Goal: Information Seeking & Learning: Understand process/instructions

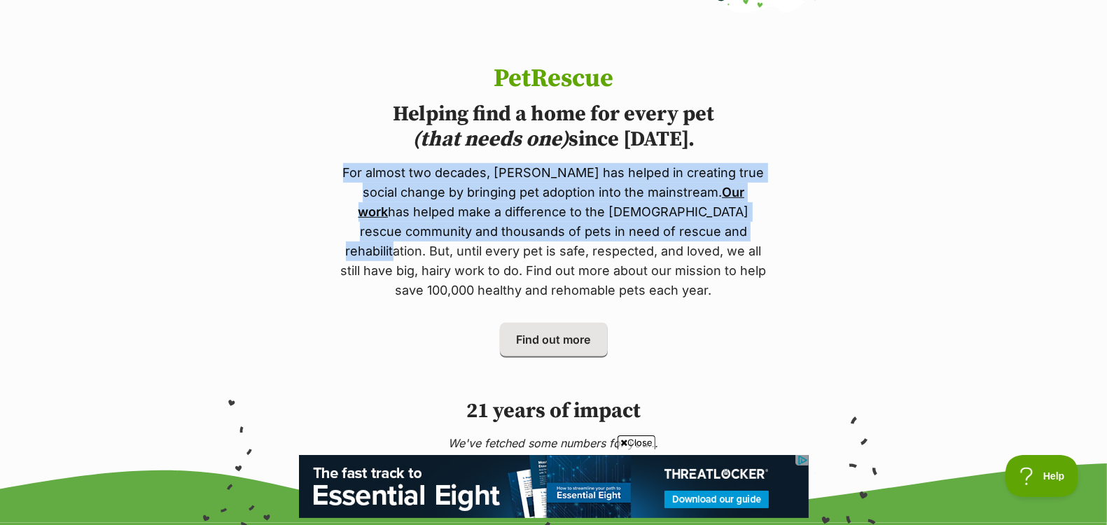
drag, startPoint x: 346, startPoint y: 169, endPoint x: 670, endPoint y: 226, distance: 328.7
click at [670, 226] on p "For almost two decades, PetRescue has helped in creating true social change by …" at bounding box center [553, 231] width 431 height 137
copy p "For almost two decades, PetRescue has helped in creating true social change by …"
click at [714, 197] on link "Our work" at bounding box center [552, 202] width 387 height 34
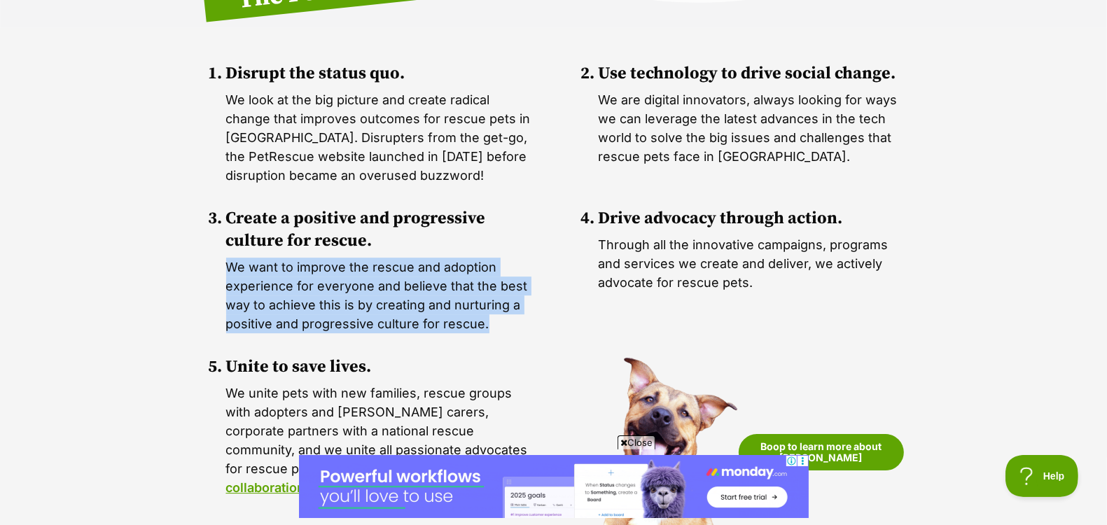
drag, startPoint x: 495, startPoint y: 319, endPoint x: 217, endPoint y: 265, distance: 283.4
click at [217, 265] on ol "Disrupt the status quo. We look at the big picture and create radical change th…" at bounding box center [554, 314] width 700 height 504
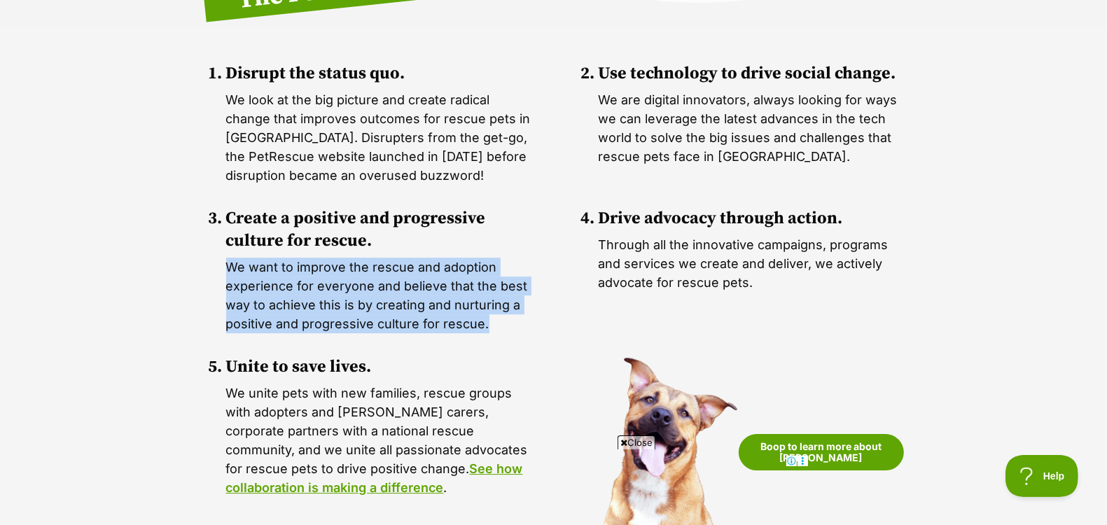
copy p "We want to improve the rescue and adoption experience for everyone and believe …"
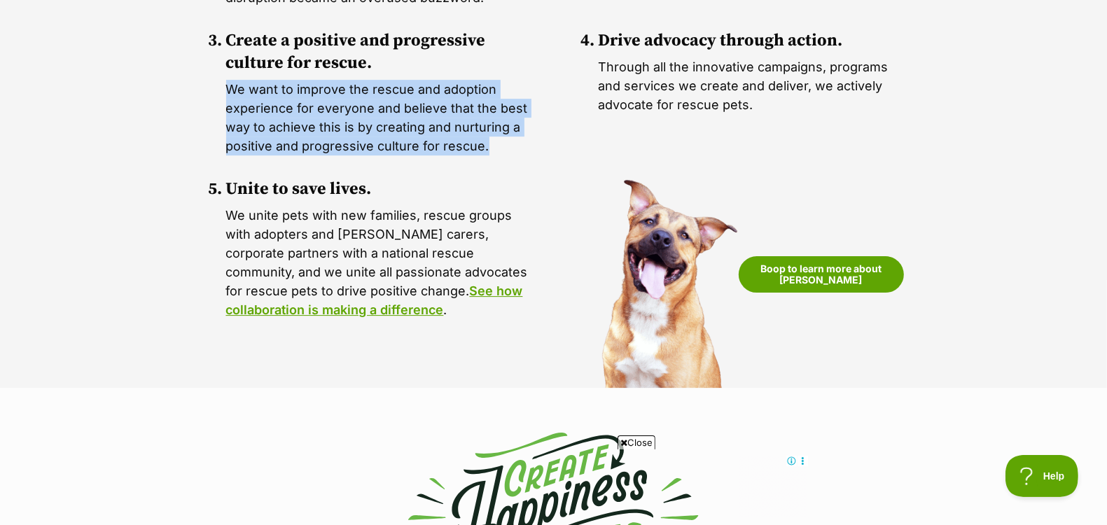
scroll to position [3637, 0]
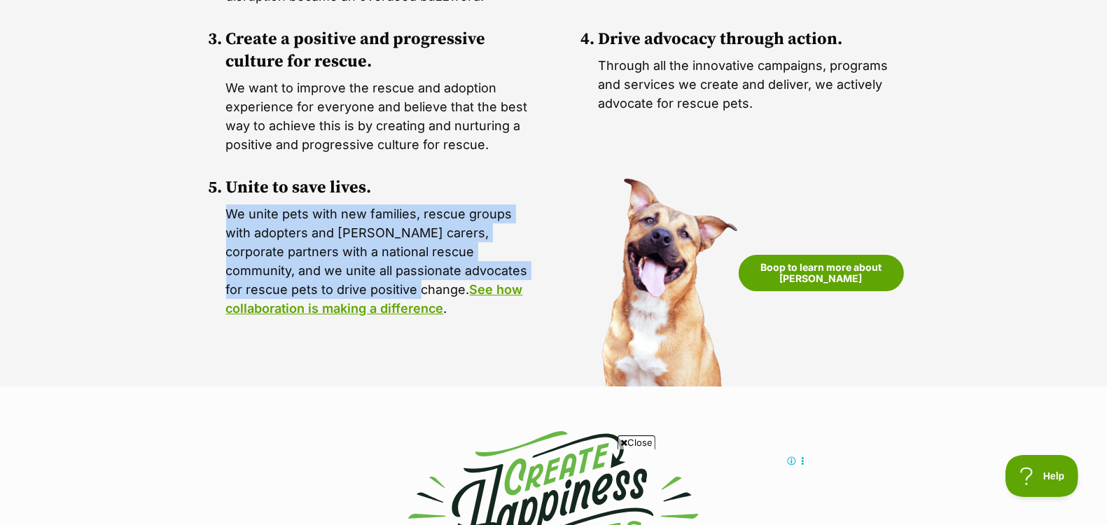
drag, startPoint x: 357, startPoint y: 291, endPoint x: 215, endPoint y: 216, distance: 160.1
click at [215, 216] on ol "Disrupt the status quo. We look at the big picture and create radical change th…" at bounding box center [554, 135] width 700 height 504
copy p "We unite pets with new families, rescue groups with adopters and foster carers,…"
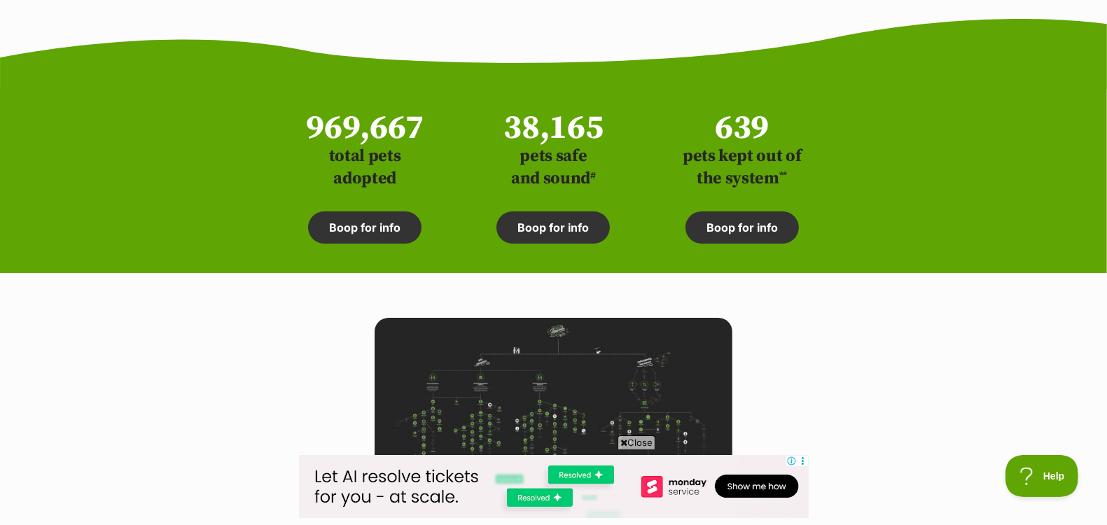
scroll to position [4369, 0]
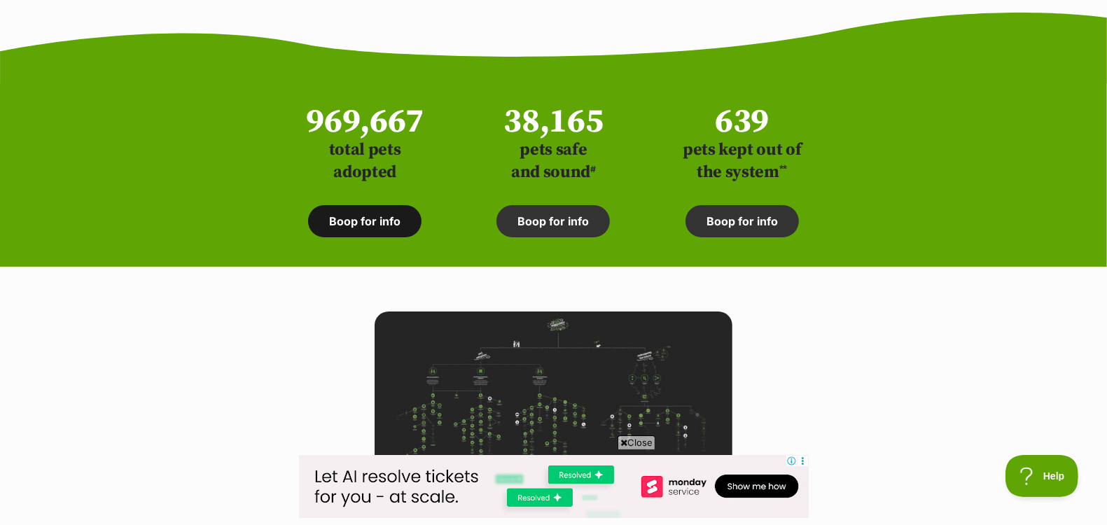
click at [376, 225] on link "Boop for info" at bounding box center [364, 221] width 113 height 32
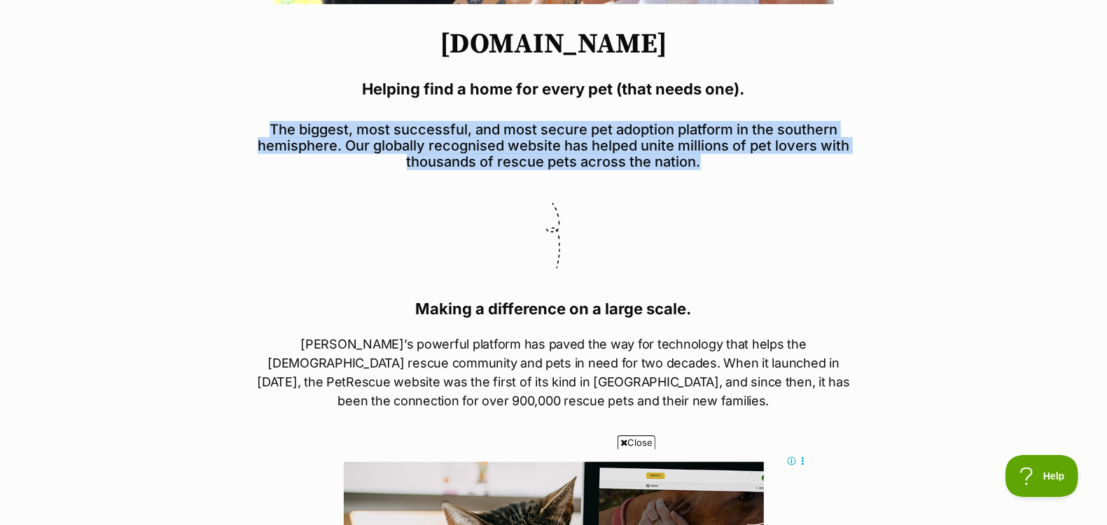
drag, startPoint x: 707, startPoint y: 162, endPoint x: 244, endPoint y: 130, distance: 464.8
copy h5 "The biggest, most successful, and most secure pet adoption platform in the sout…"
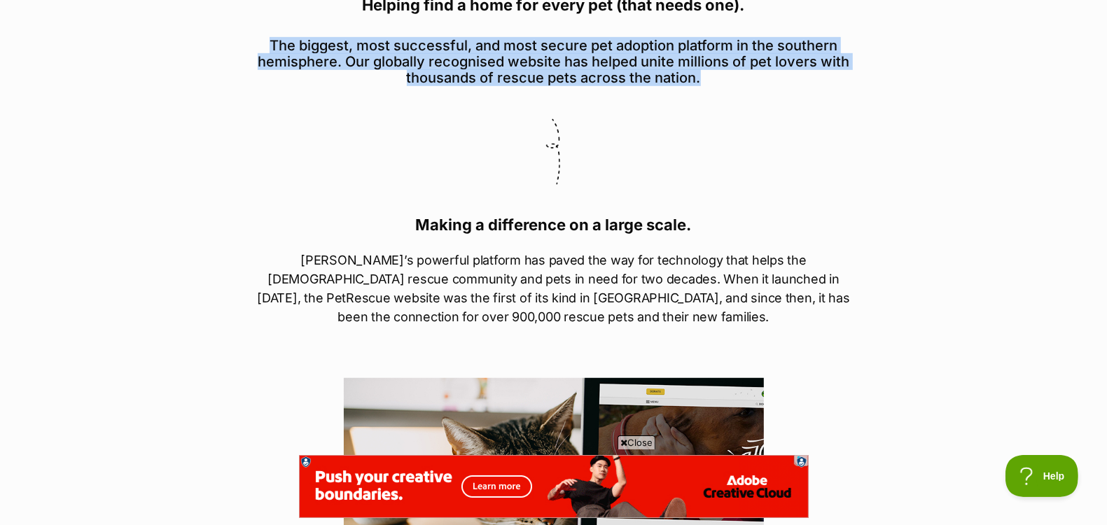
scroll to position [616, 0]
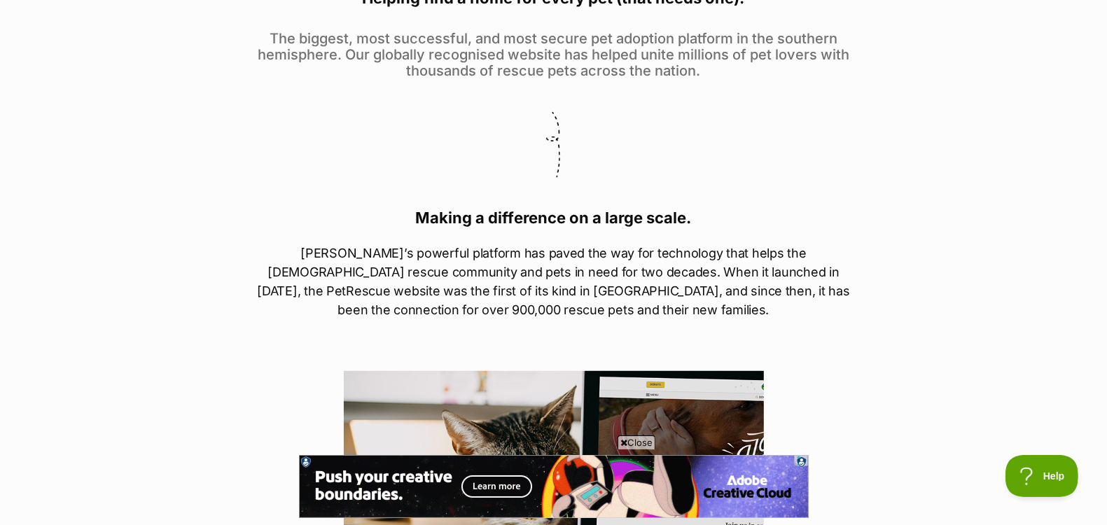
click at [644, 278] on p "PetRescue’s powerful platform has paved the way for technology that helps the A…" at bounding box center [554, 282] width 616 height 76
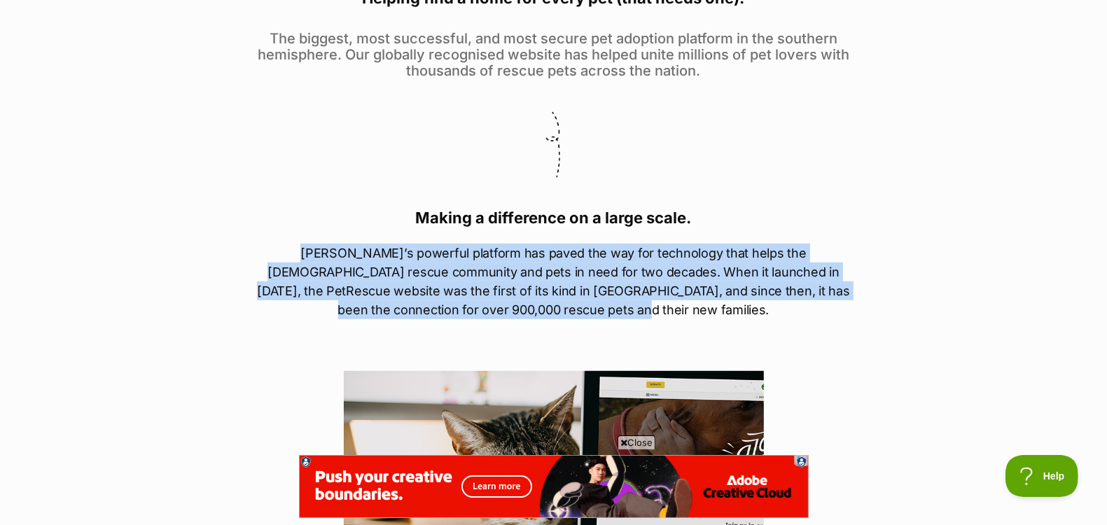
drag, startPoint x: 272, startPoint y: 249, endPoint x: 633, endPoint y: 309, distance: 366.4
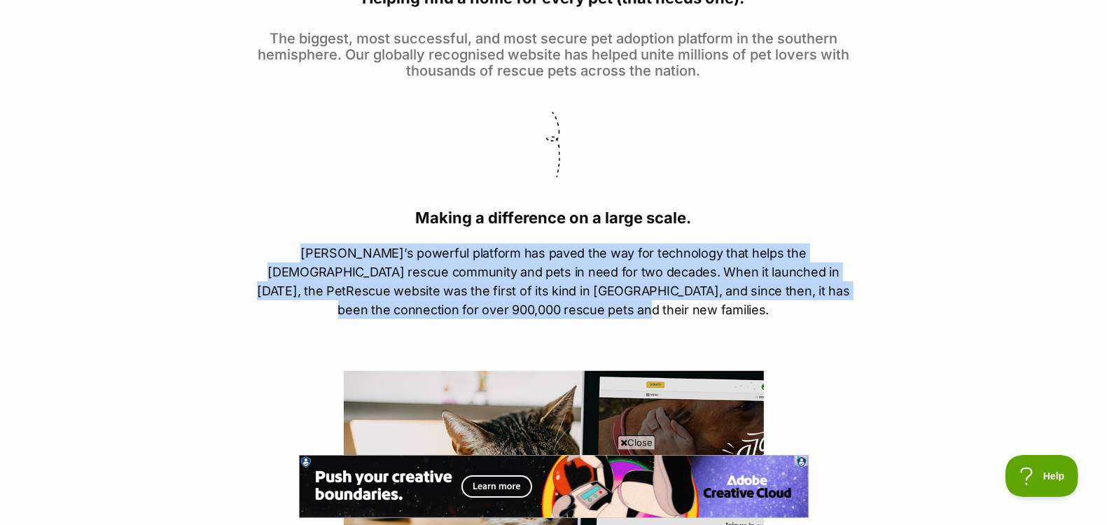
click at [633, 309] on p "PetRescue’s powerful platform has paved the way for technology that helps the A…" at bounding box center [554, 282] width 616 height 76
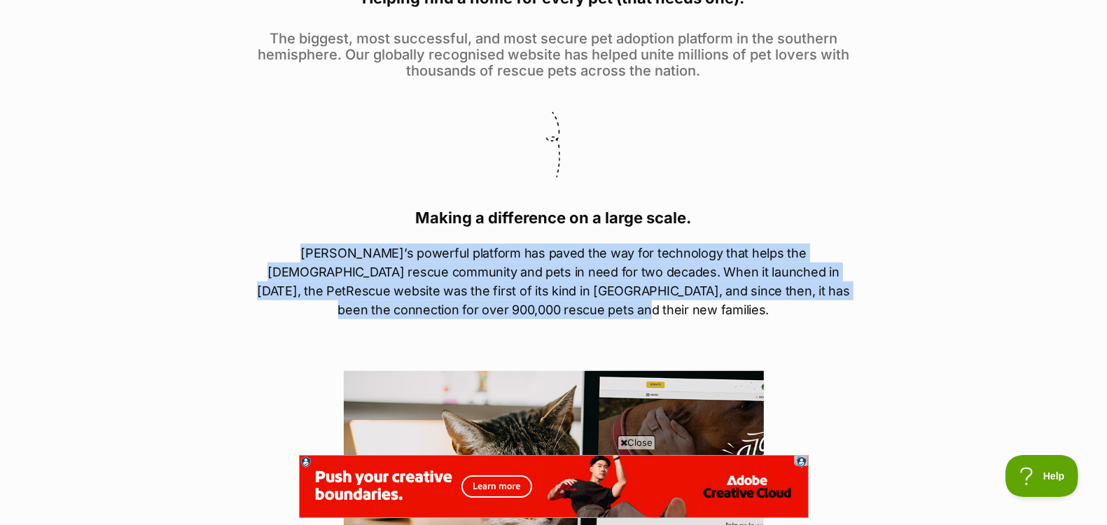
copy p "PetRescue’s powerful platform has paved the way for technology that helps the A…"
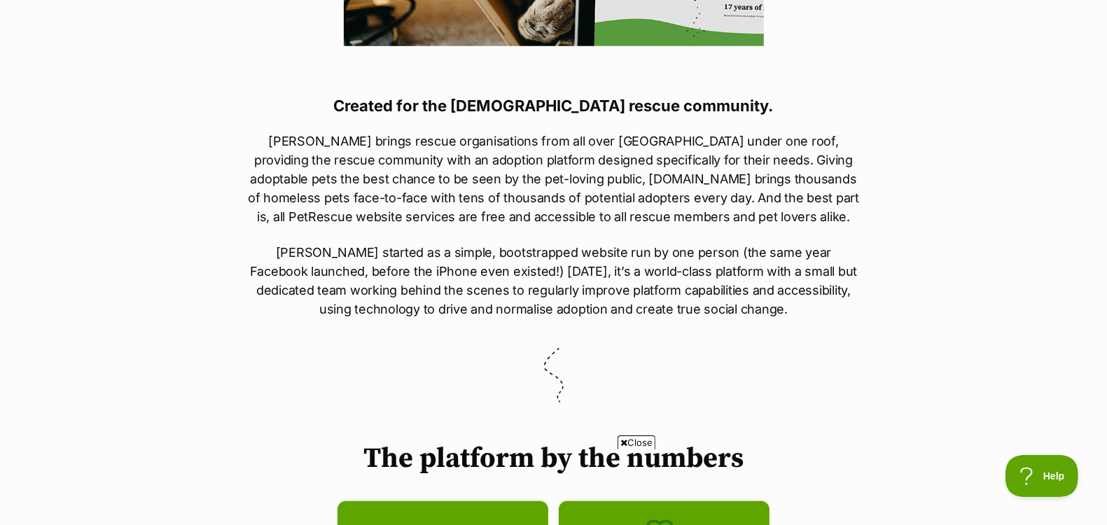
scroll to position [0, 0]
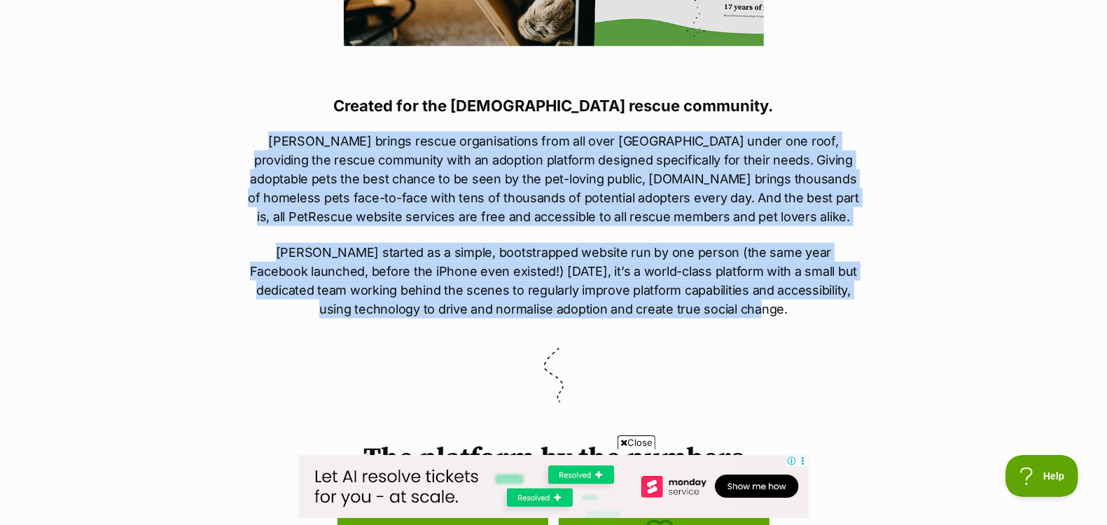
drag, startPoint x: 776, startPoint y: 310, endPoint x: 219, endPoint y: 120, distance: 588.1
copy div "PetRescue brings rescue organisations from all over Australia under one roof, p…"
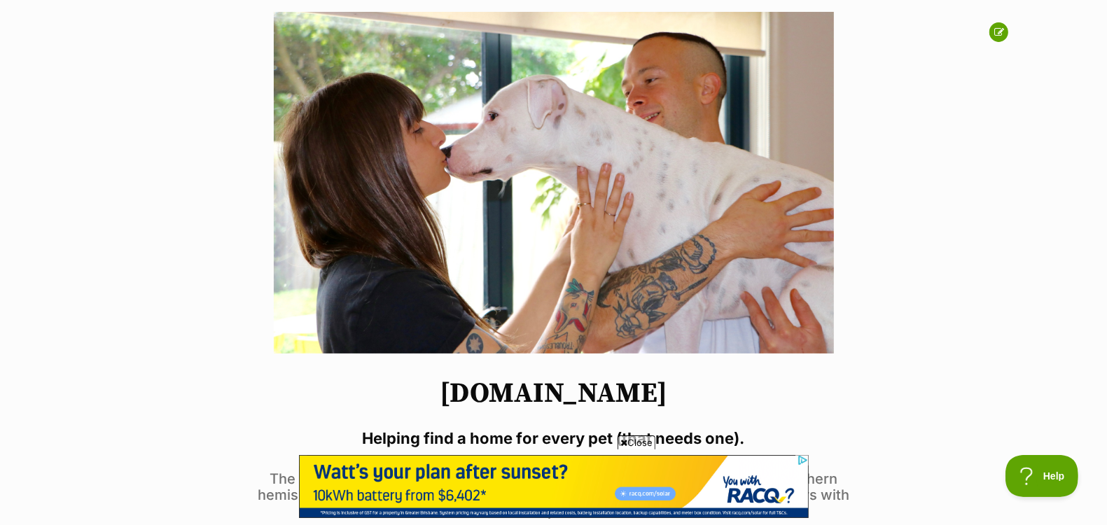
scroll to position [180, 0]
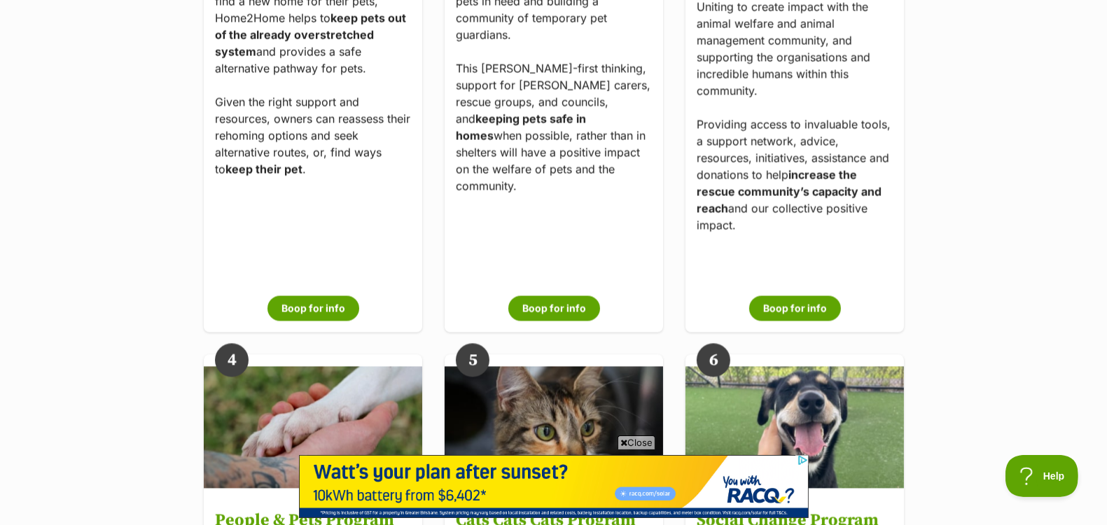
scroll to position [2359, 0]
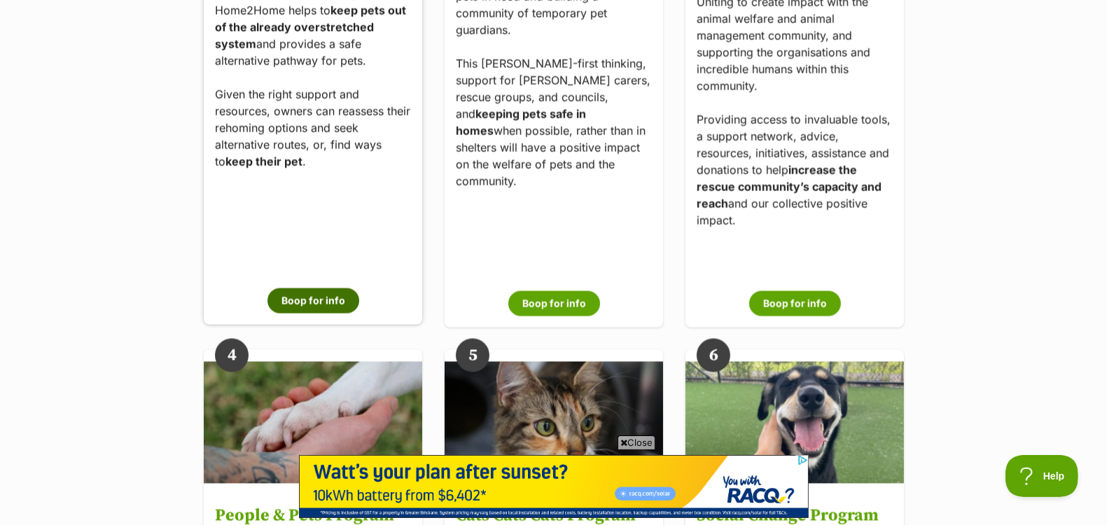
click at [325, 294] on button "Boop for info" at bounding box center [313, 300] width 92 height 25
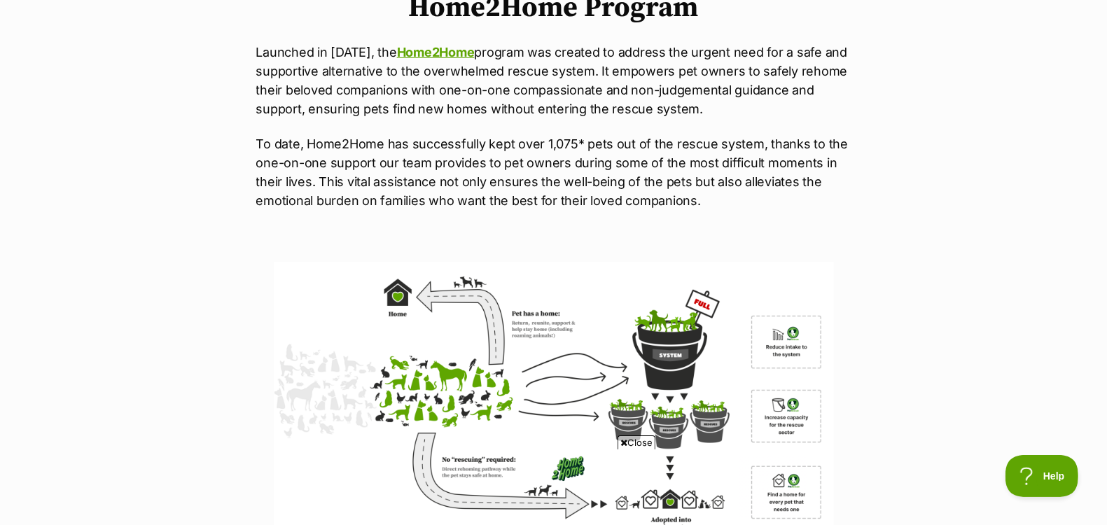
scroll to position [621, 0]
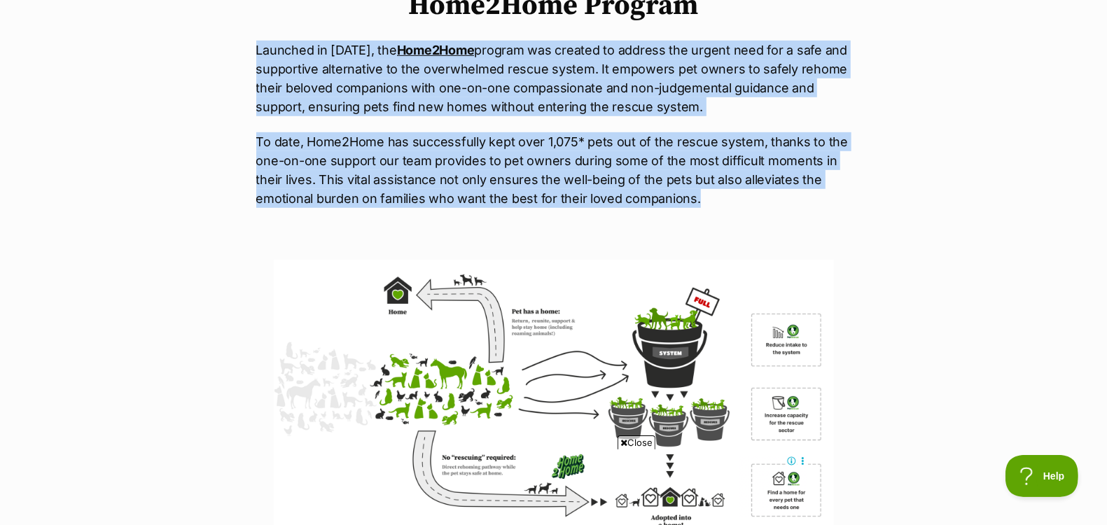
drag, startPoint x: 706, startPoint y: 198, endPoint x: 223, endPoint y: 48, distance: 505.6
copy div "Launched in [DATE], the Home2Home program was created to address the urgent nee…"
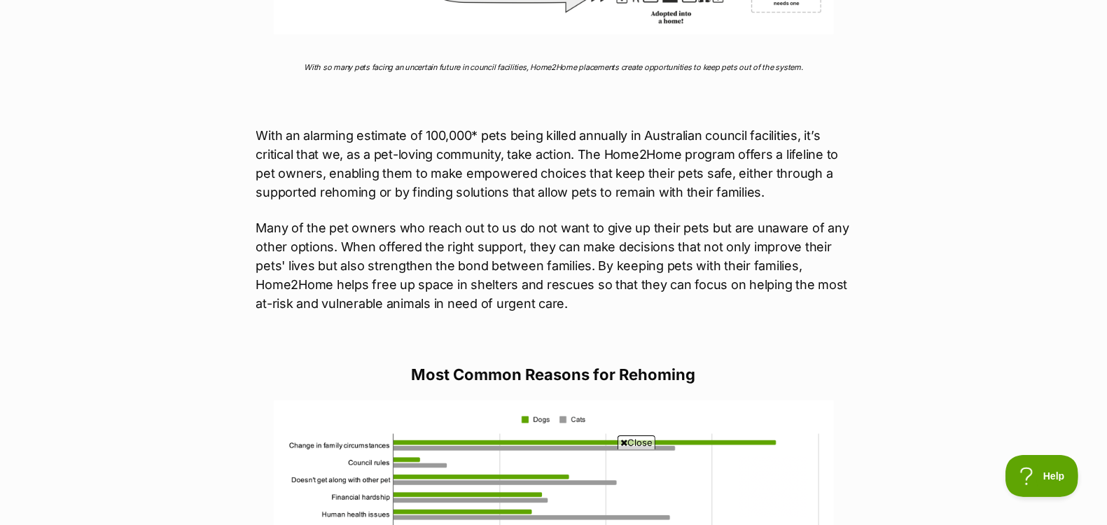
scroll to position [0, 0]
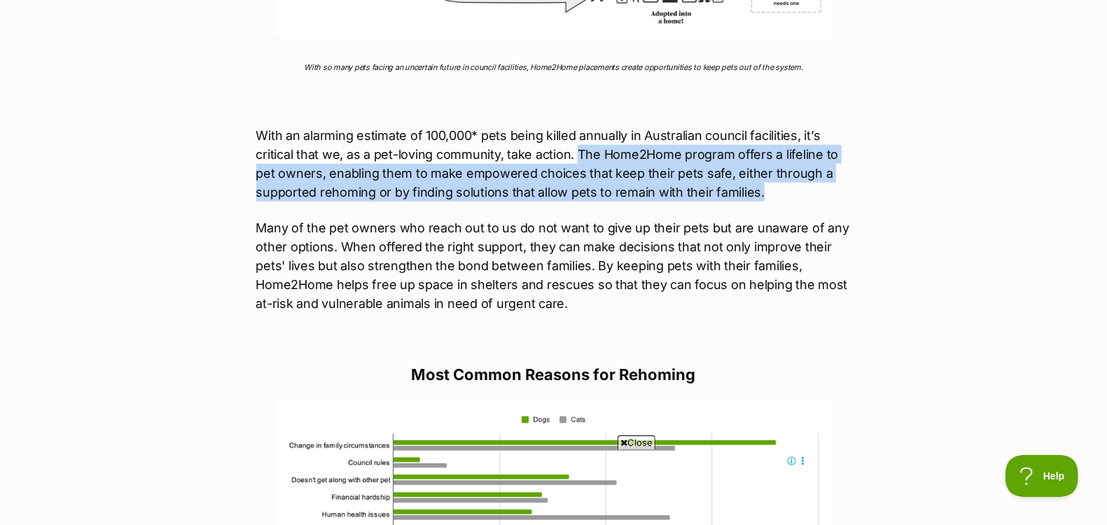
drag, startPoint x: 761, startPoint y: 193, endPoint x: 576, endPoint y: 154, distance: 188.4
click at [576, 154] on p "With an alarming estimate of 100,000* pets being killed annually in Australian …" at bounding box center [553, 164] width 595 height 76
copy p "The Home2Home program offers a lifeline to pet owners, enabling them to make em…"
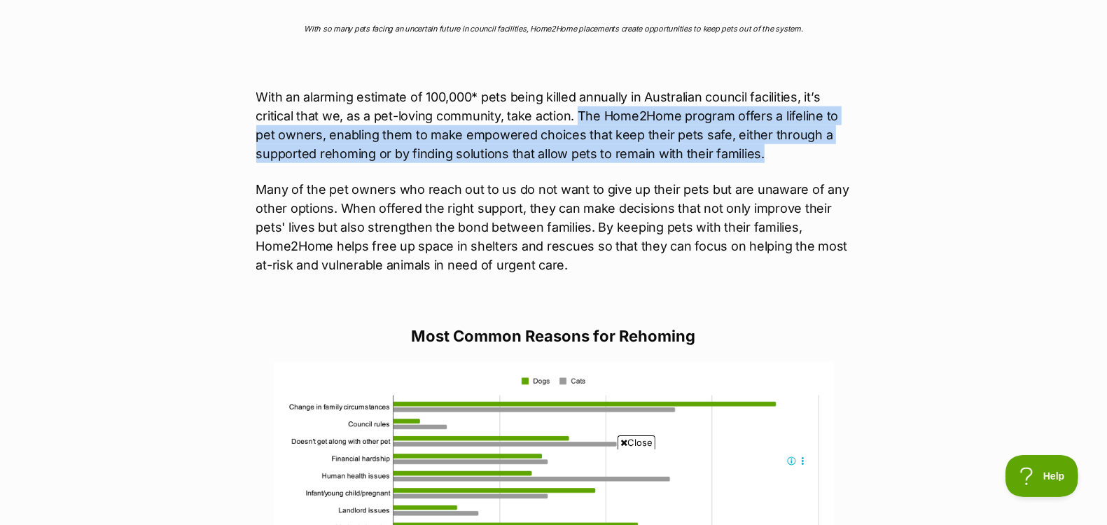
scroll to position [1181, 0]
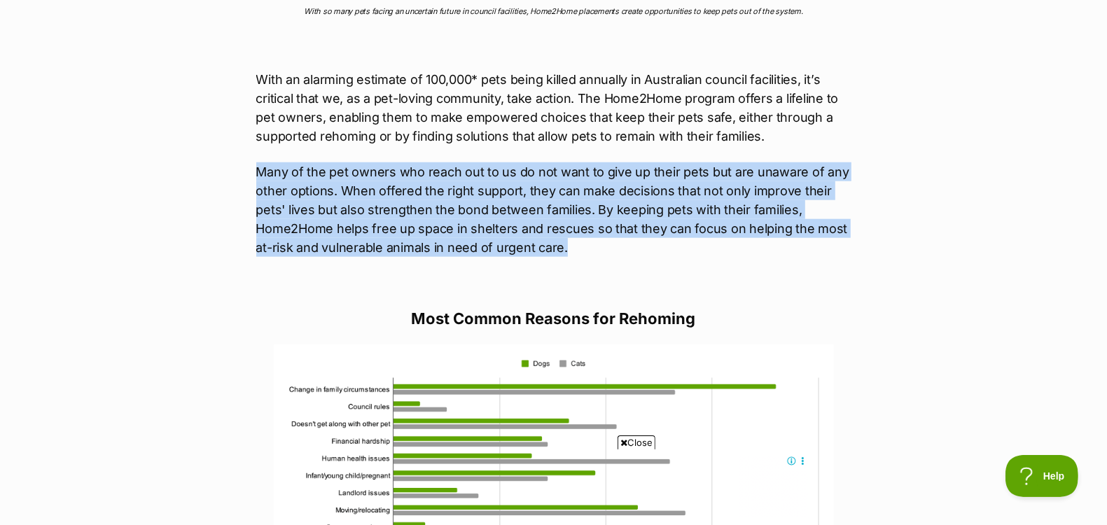
drag, startPoint x: 568, startPoint y: 246, endPoint x: 234, endPoint y: 174, distance: 341.8
copy p "Many of the pet owners who reach out to us do not want to give up their pets bu…"
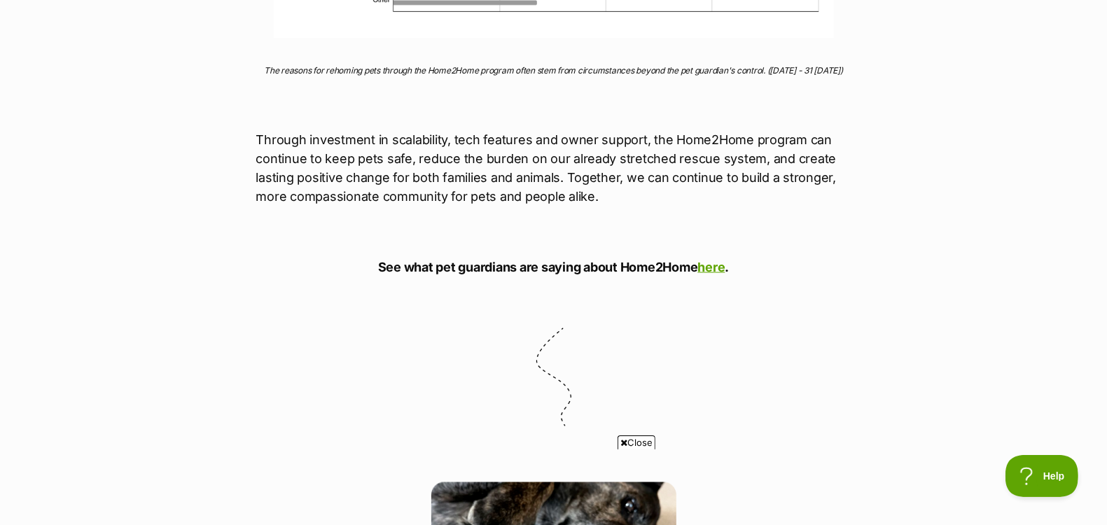
scroll to position [0, 0]
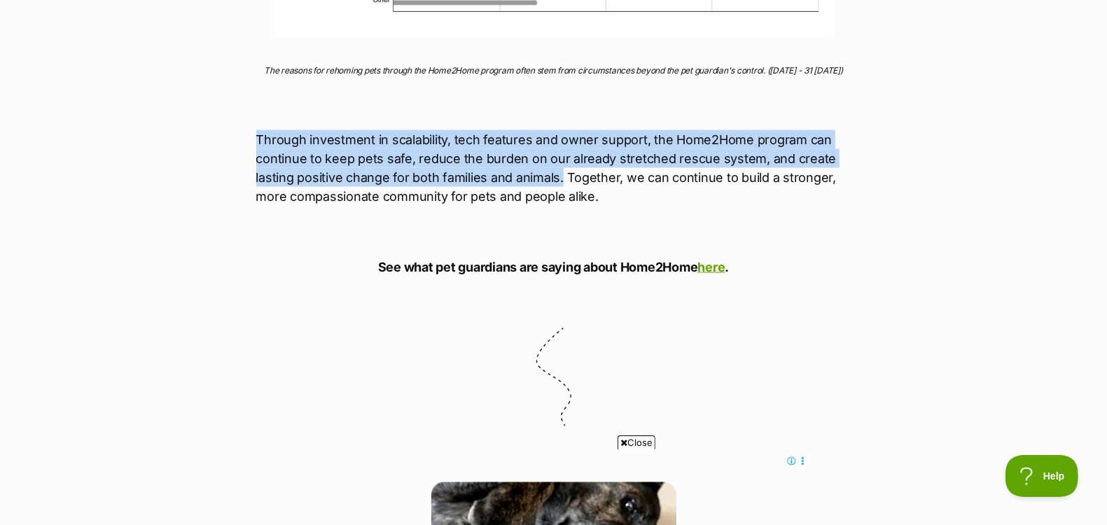
drag, startPoint x: 561, startPoint y: 197, endPoint x: 221, endPoint y: 153, distance: 342.5
copy p "Through investment in scalability, tech features and owner support, the Home2Ho…"
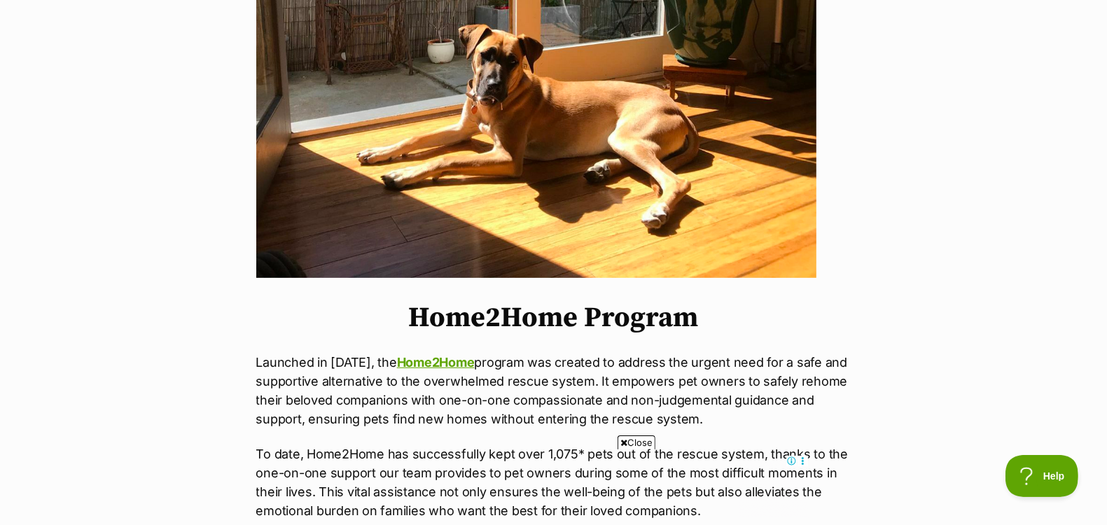
scroll to position [324, 0]
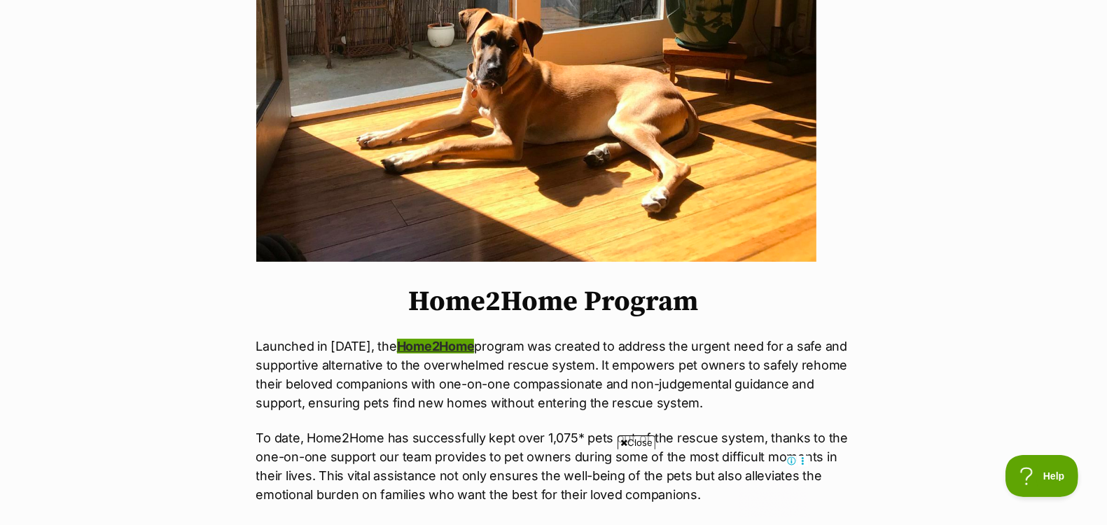
click at [454, 350] on link "Home2Home" at bounding box center [436, 346] width 78 height 15
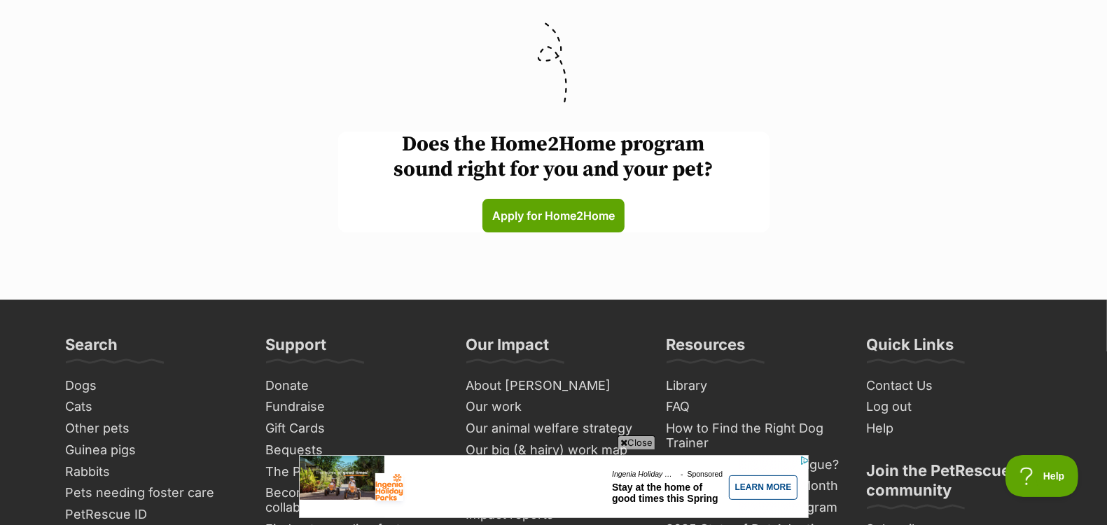
scroll to position [3921, 0]
